Goal: Information Seeking & Learning: Learn about a topic

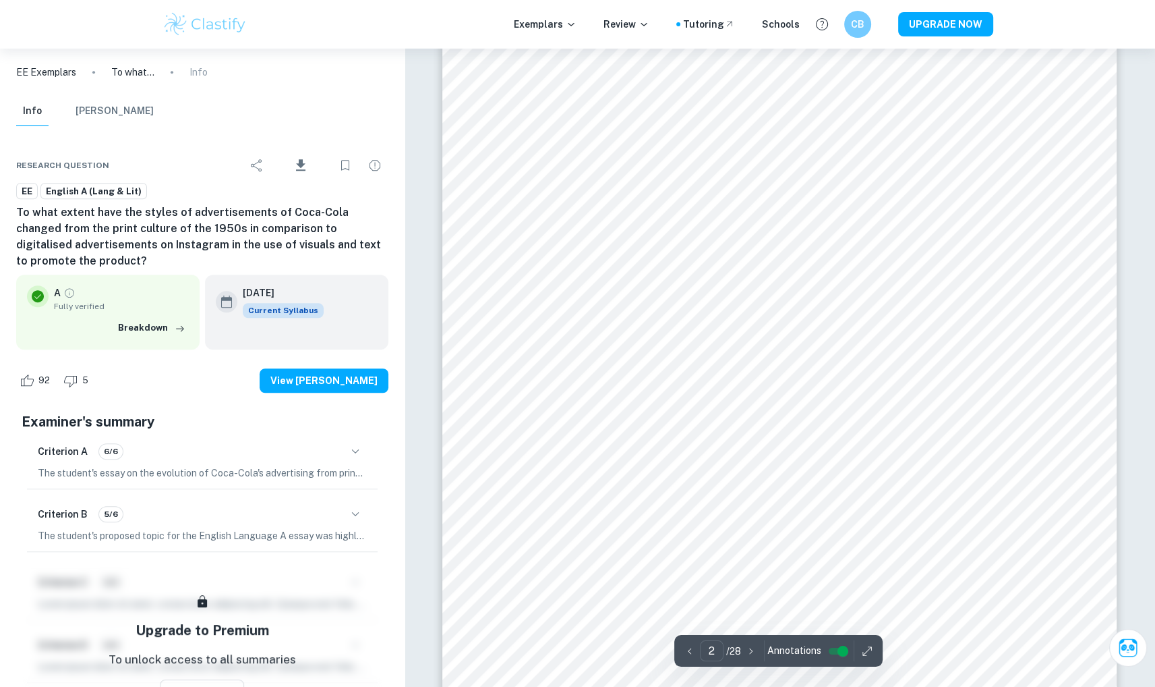
scroll to position [1097, 0]
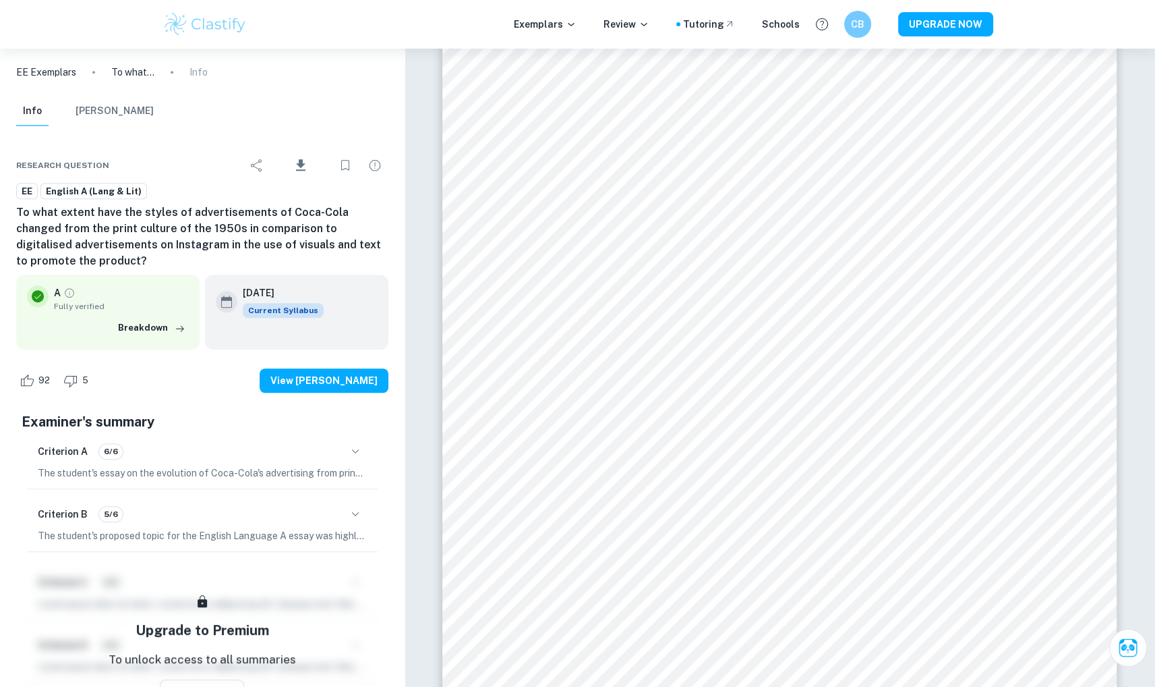
drag, startPoint x: 165, startPoint y: 248, endPoint x: 204, endPoint y: 257, distance: 40.2
click at [204, 257] on h6 "To what extent have the styles of advertisements of Coca-Cola changed from the …" at bounding box center [202, 236] width 372 height 65
drag, startPoint x: 204, startPoint y: 257, endPoint x: 166, endPoint y: 243, distance: 40.7
click at [166, 243] on h6 "To what extent have the styles of advertisements of Coca-Cola changed from the …" at bounding box center [202, 236] width 372 height 65
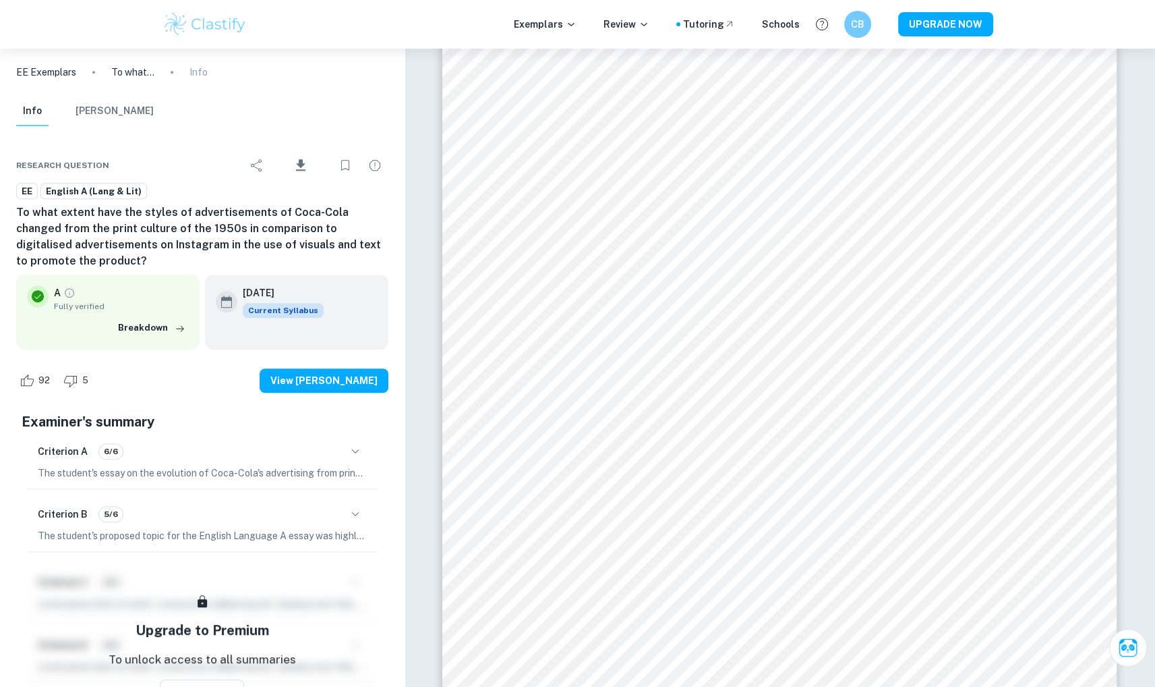
click at [166, 243] on h6 "To what extent have the styles of advertisements of Coca-Cola changed from the …" at bounding box center [202, 236] width 372 height 65
drag, startPoint x: 166, startPoint y: 243, endPoint x: 185, endPoint y: 259, distance: 24.4
click at [185, 259] on h6 "To what extent have the styles of advertisements of Coca-Cola changed from the …" at bounding box center [202, 236] width 372 height 65
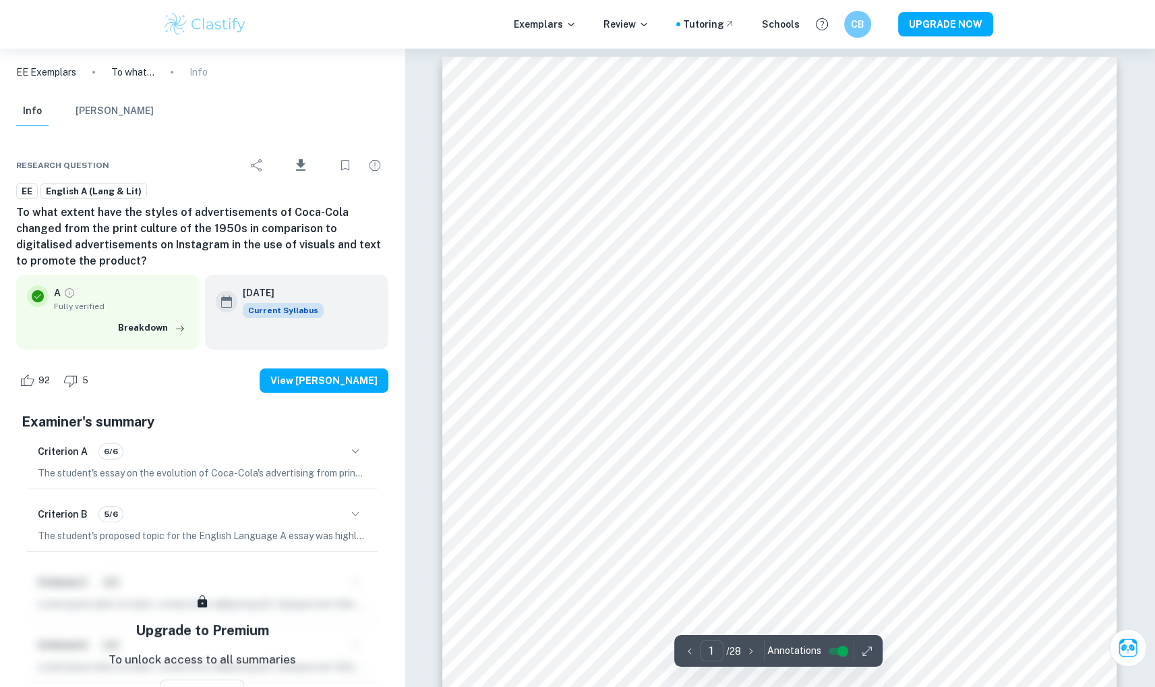
scroll to position [0, 0]
